Goal: Transaction & Acquisition: Purchase product/service

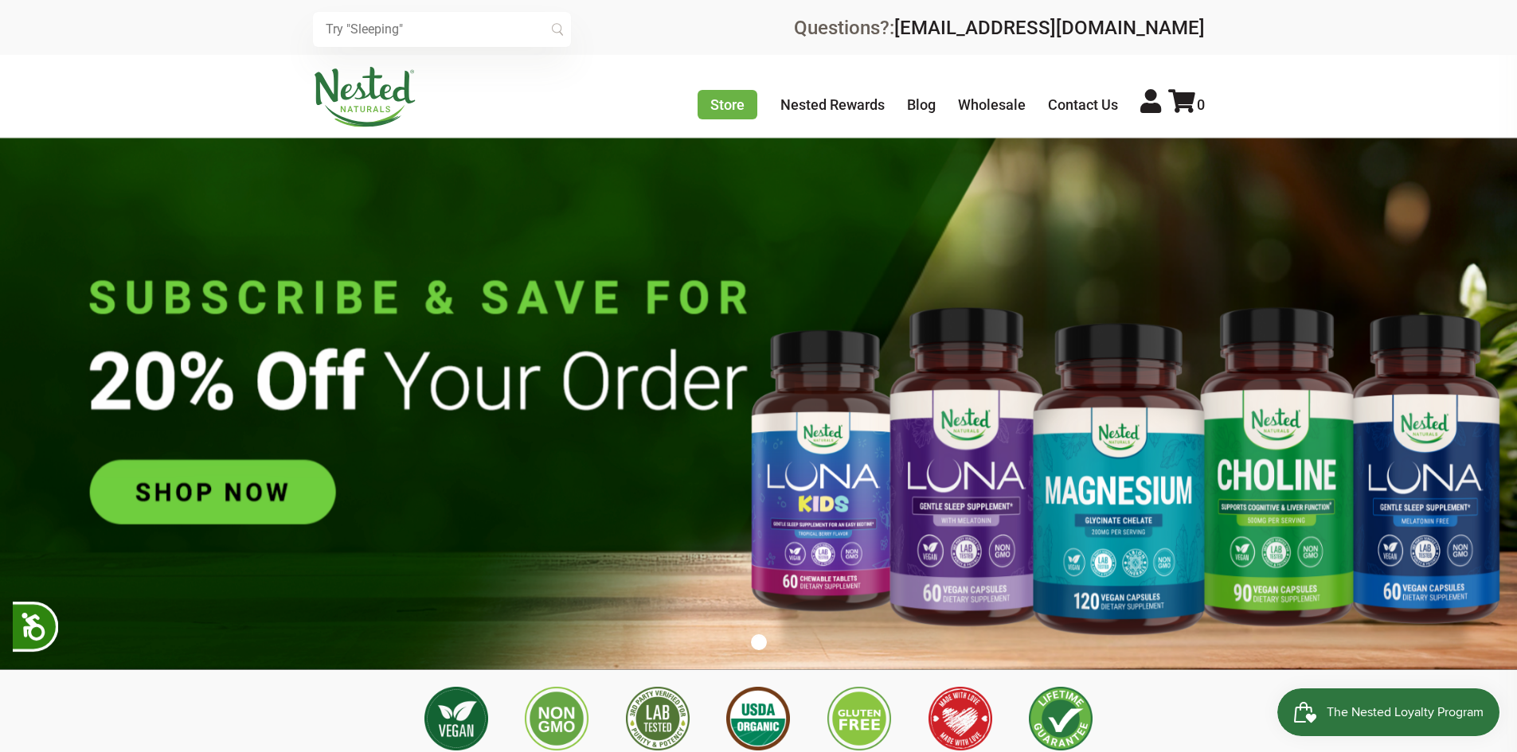
click at [1306, 416] on img at bounding box center [758, 404] width 1517 height 533
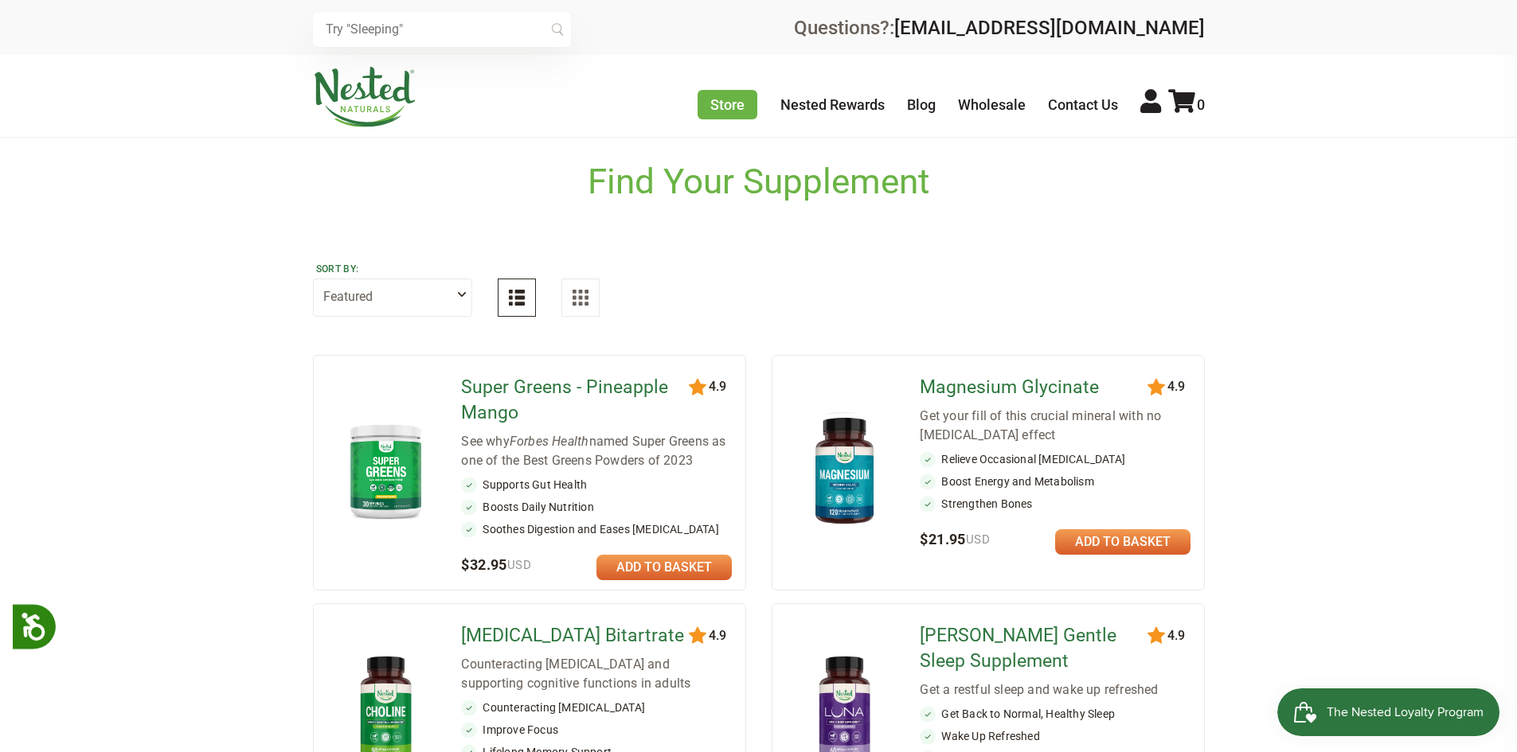
click at [496, 632] on link "[MEDICAL_DATA] Bitartrate" at bounding box center [576, 635] width 230 height 25
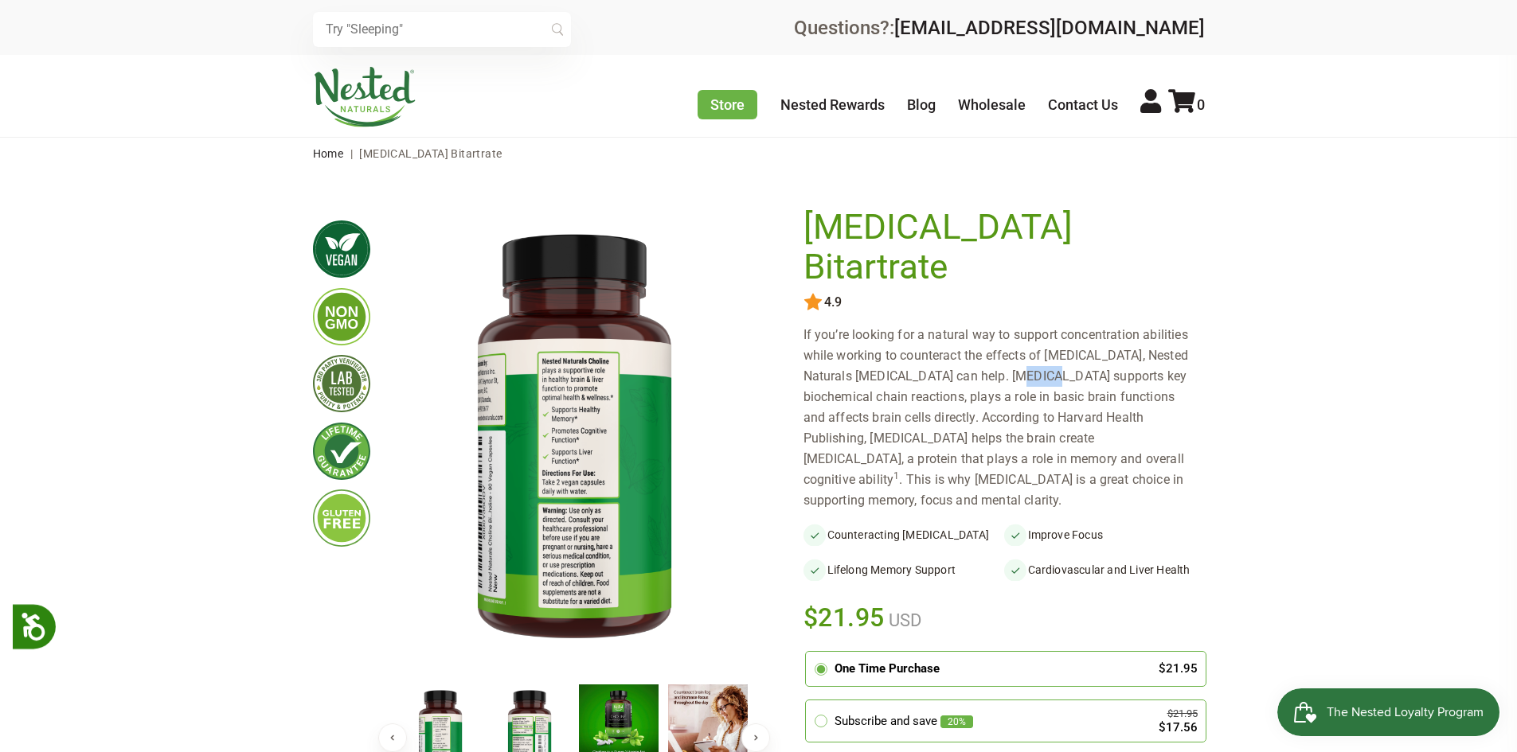
drag, startPoint x: 963, startPoint y: 343, endPoint x: 996, endPoint y: 343, distance: 32.6
click at [996, 343] on div "If you’re looking for a natural way to support concentration abilities while wo…" at bounding box center [1003, 418] width 401 height 186
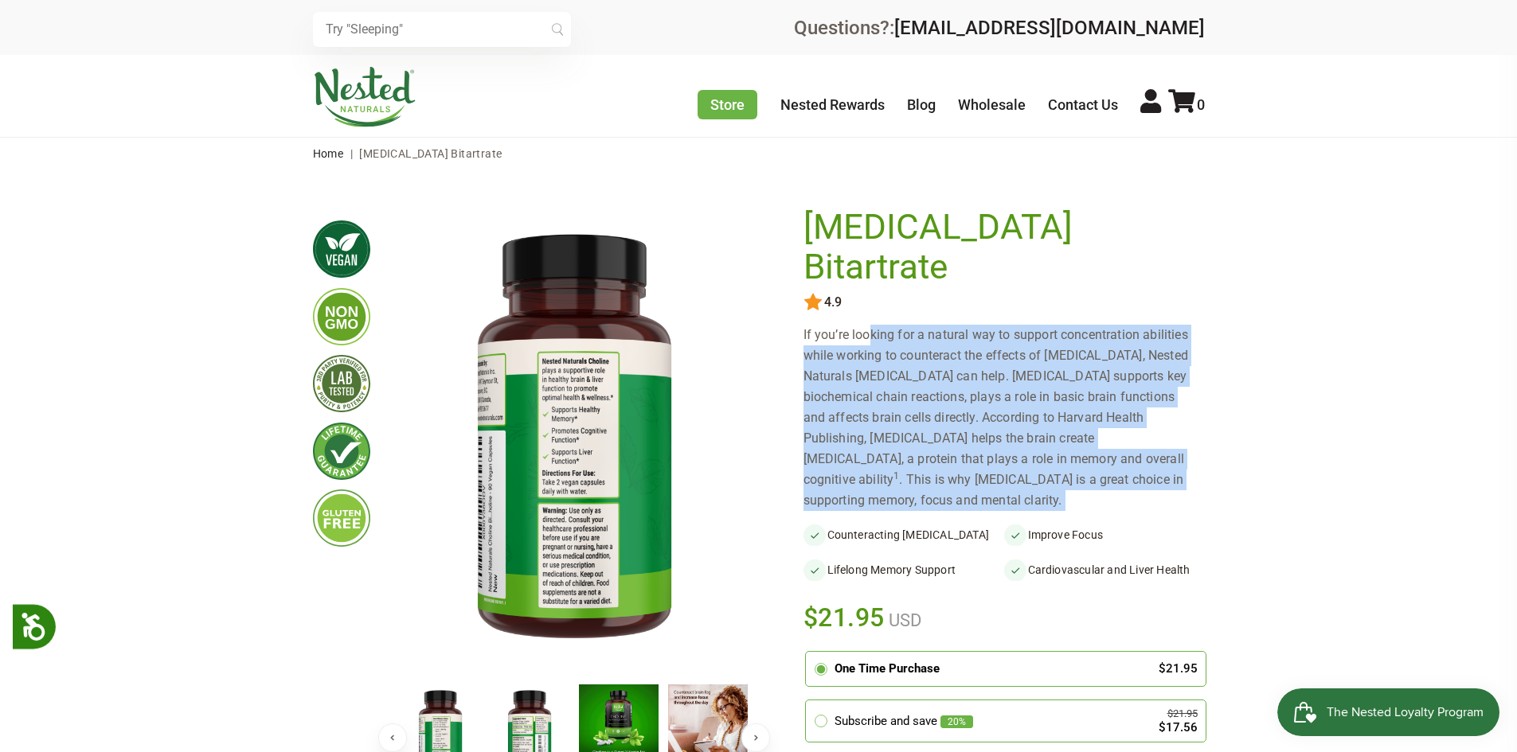
click at [996, 343] on div "If you’re looking for a natural way to support concentration abilities while wo…" at bounding box center [1003, 418] width 401 height 186
click at [948, 359] on div "If you’re looking for a natural way to support concentration abilities while wo…" at bounding box center [1003, 418] width 401 height 186
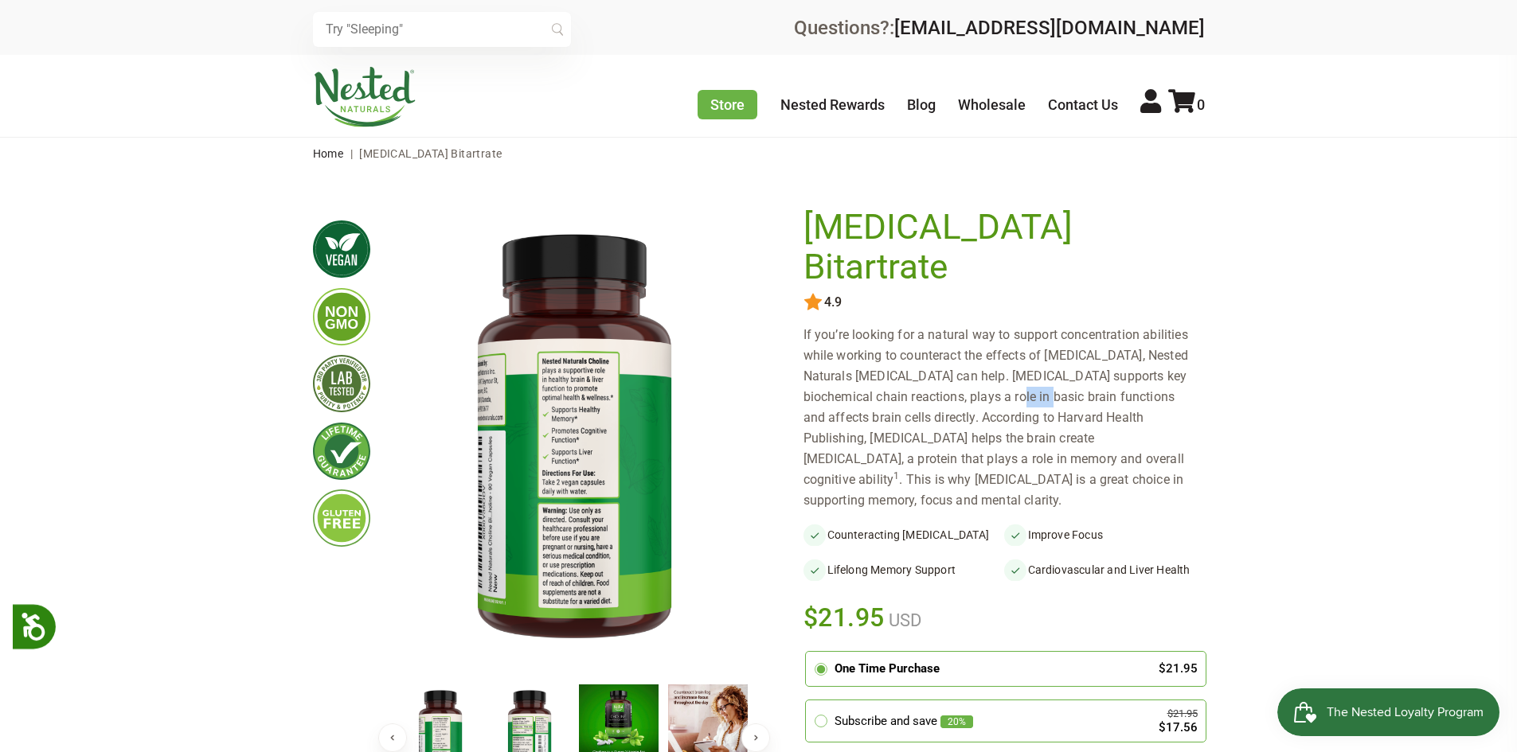
click at [948, 359] on div "If you’re looking for a natural way to support concentration abilities while wo…" at bounding box center [1003, 418] width 401 height 186
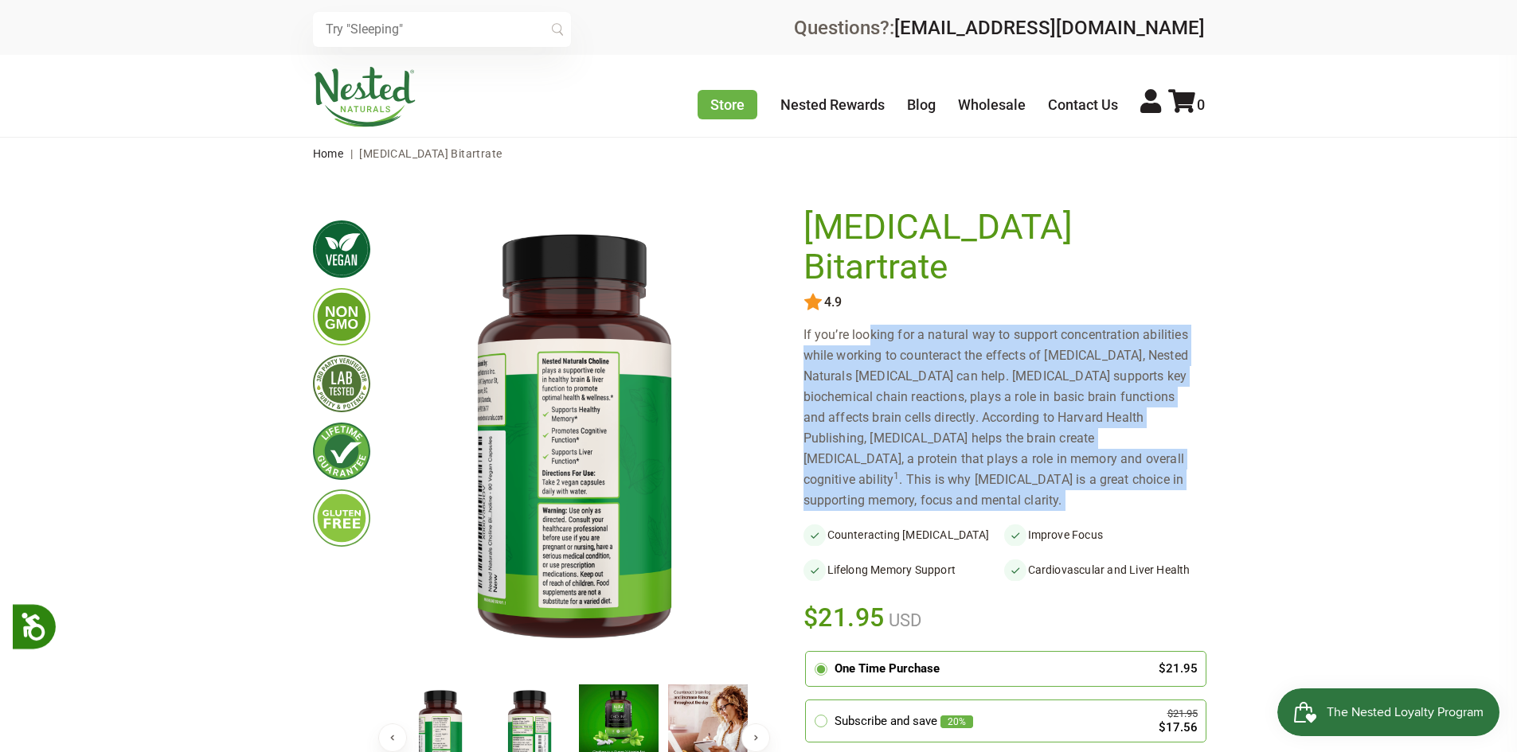
click at [948, 360] on div "If you’re looking for a natural way to support concentration abilities while wo…" at bounding box center [1003, 418] width 401 height 186
click at [892, 409] on div "If you’re looking for a natural way to support concentration abilities while wo…" at bounding box center [1003, 418] width 401 height 186
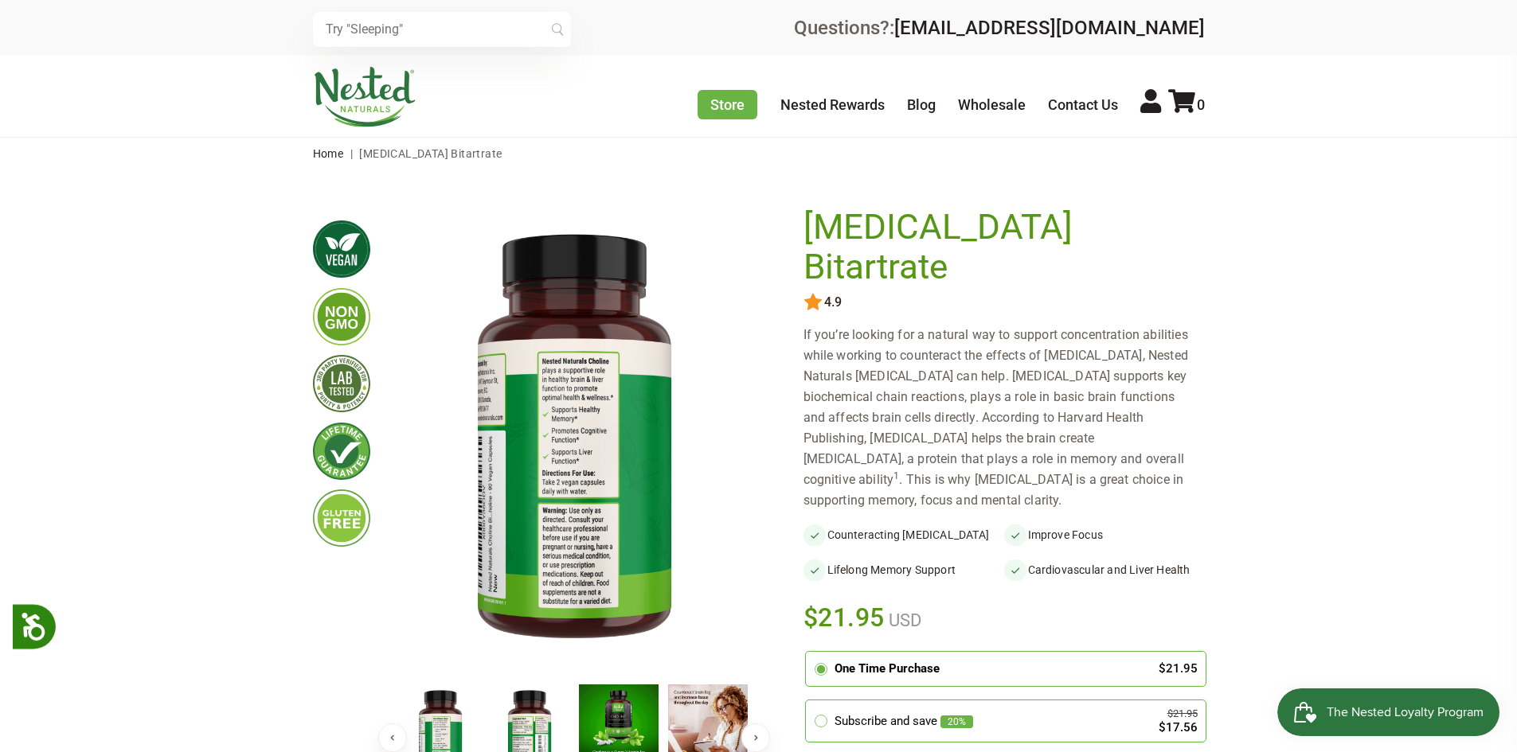
click at [899, 382] on div "If you’re looking for a natural way to support concentration abilities while wo…" at bounding box center [1003, 418] width 401 height 186
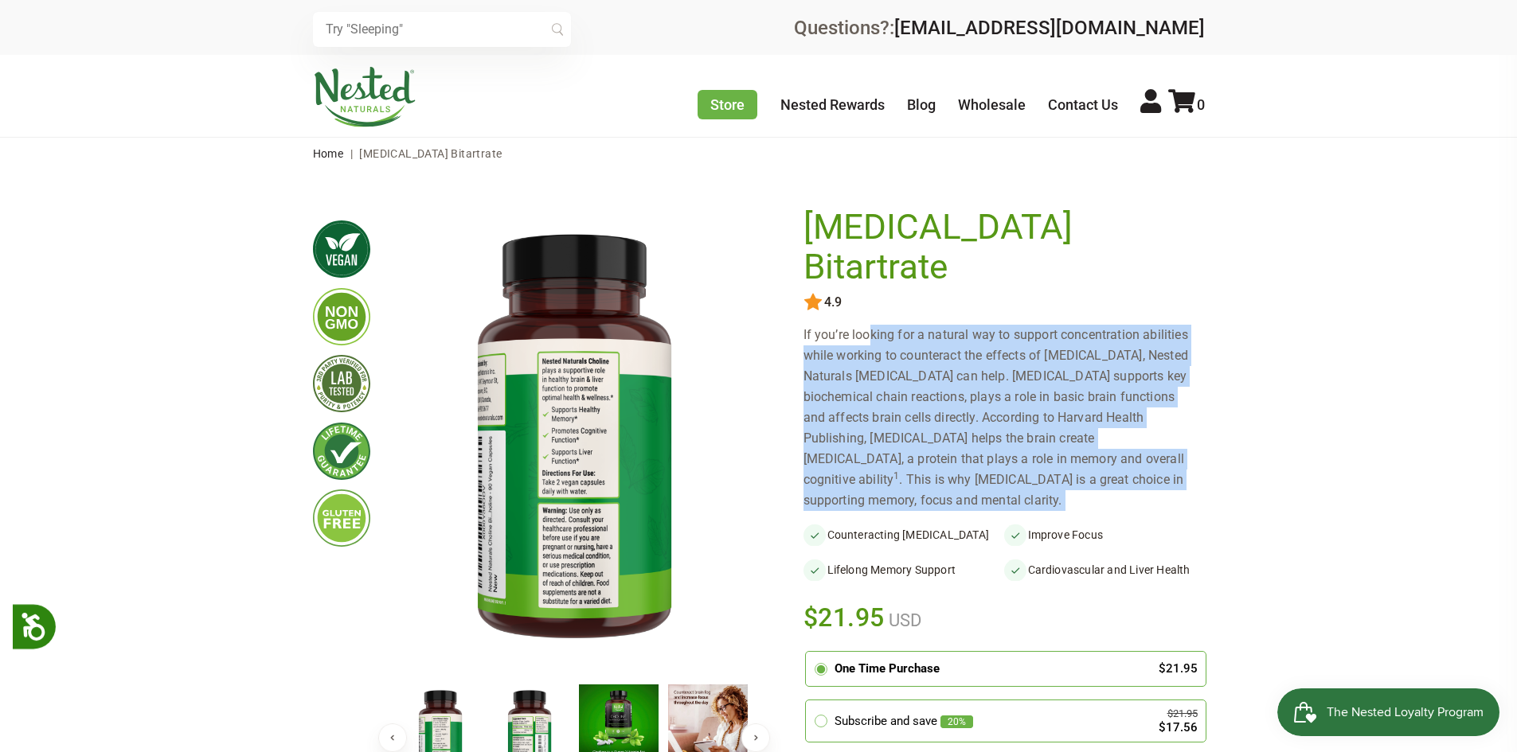
click at [899, 382] on div "If you’re looking for a natural way to support concentration abilities while wo…" at bounding box center [1003, 418] width 401 height 186
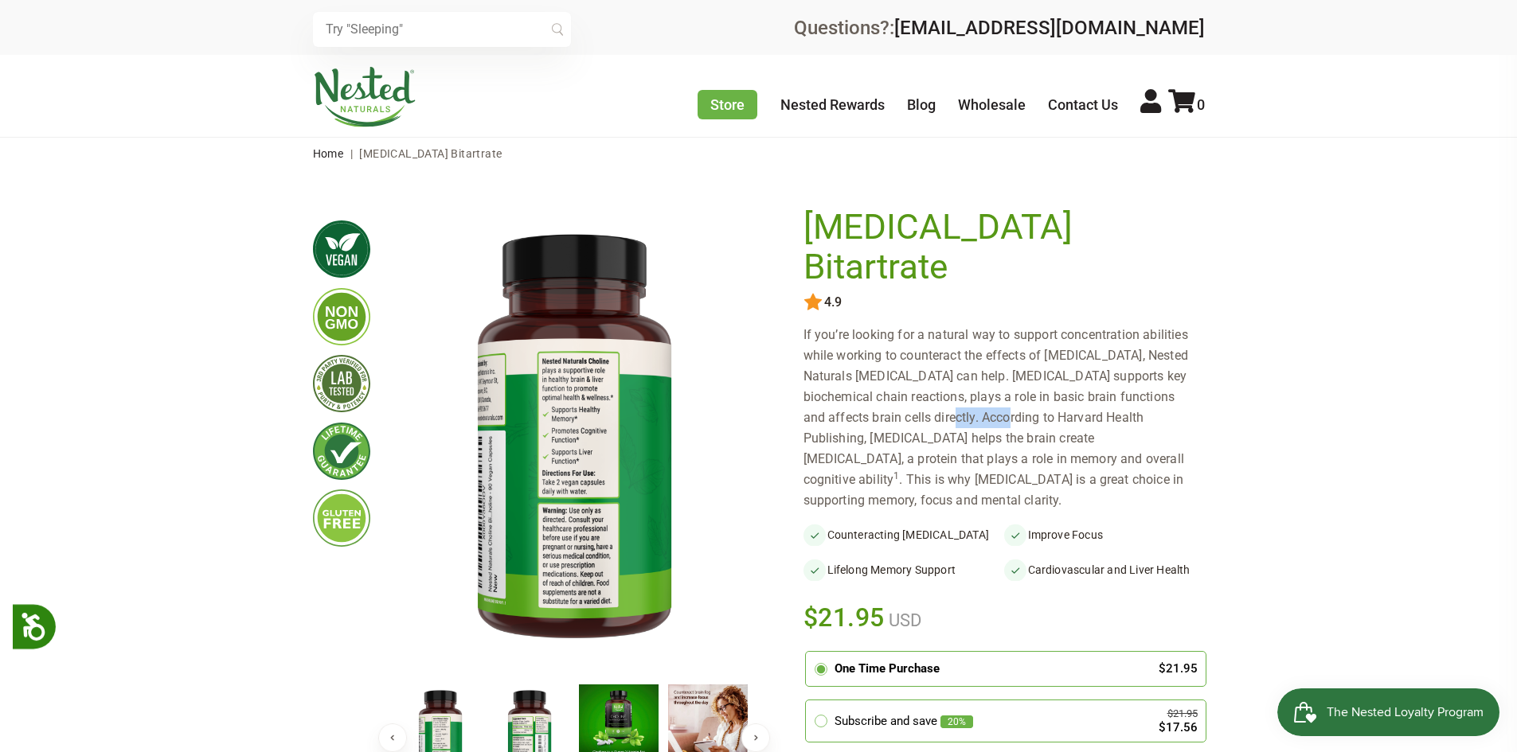
click at [899, 382] on div "If you’re looking for a natural way to support concentration abilities while wo…" at bounding box center [1003, 418] width 401 height 186
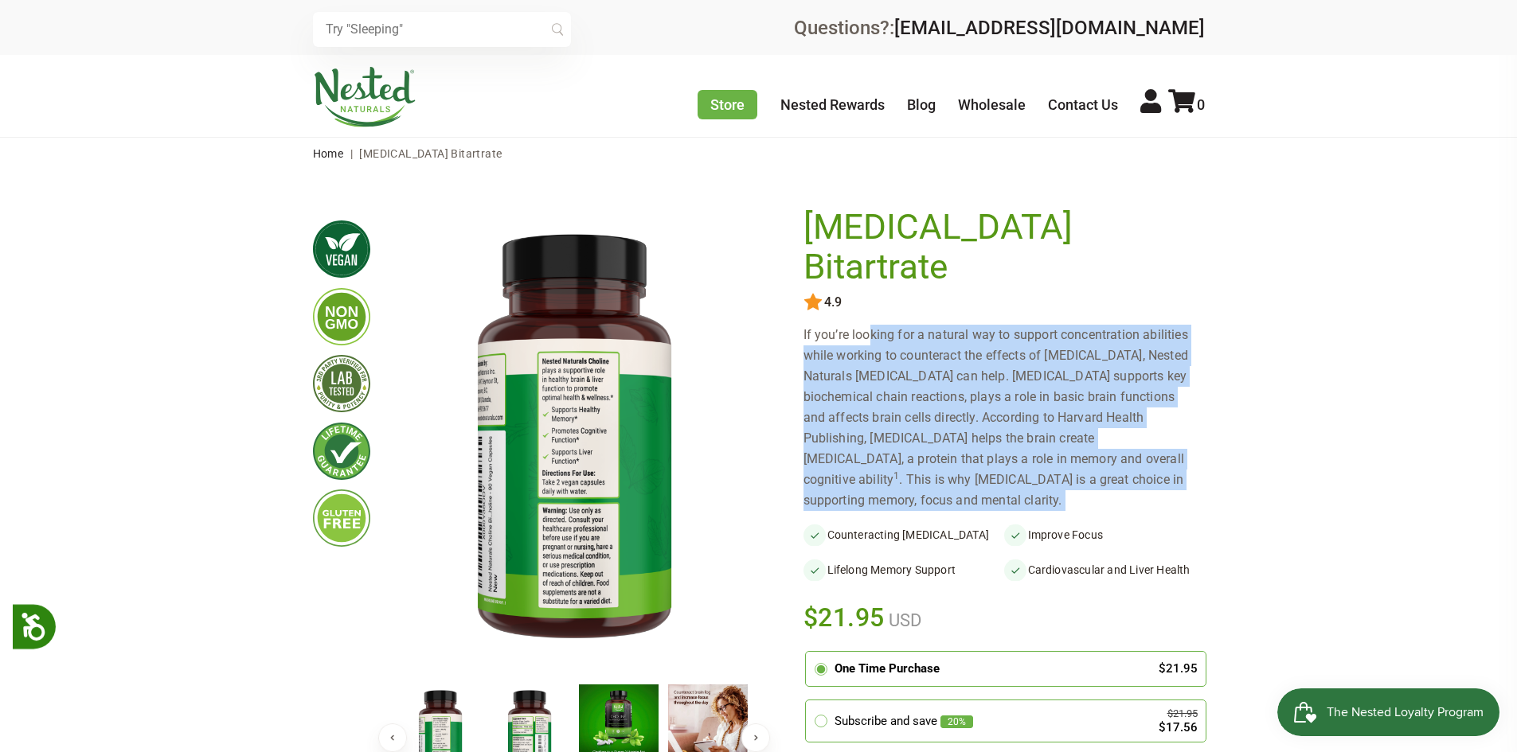
click at [899, 382] on div "If you’re looking for a natural way to support concentration abilities while wo…" at bounding box center [1003, 418] width 401 height 186
